Goal: Task Accomplishment & Management: Manage account settings

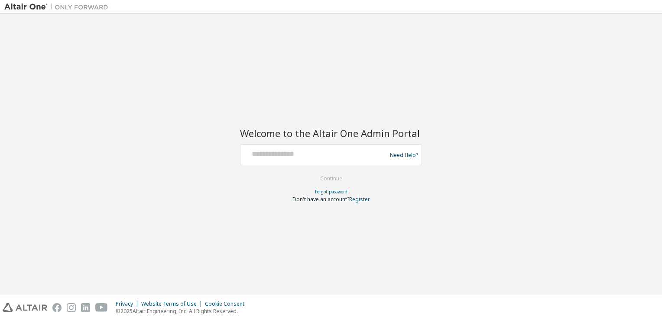
click at [326, 159] on div at bounding box center [315, 154] width 142 height 16
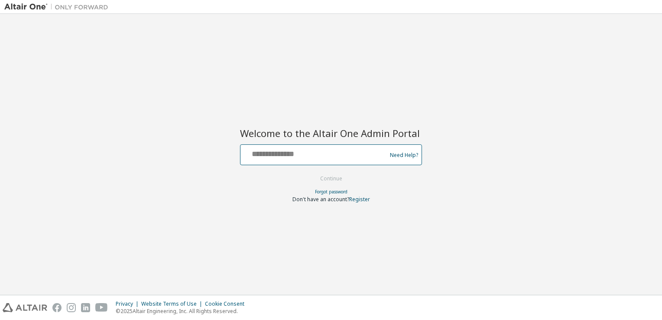
click at [294, 149] on input "text" at bounding box center [315, 152] width 142 height 13
type input "**********"
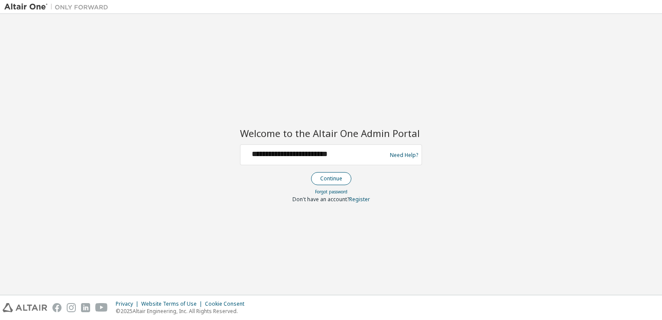
click at [324, 179] on button "Continue" at bounding box center [331, 178] width 40 height 13
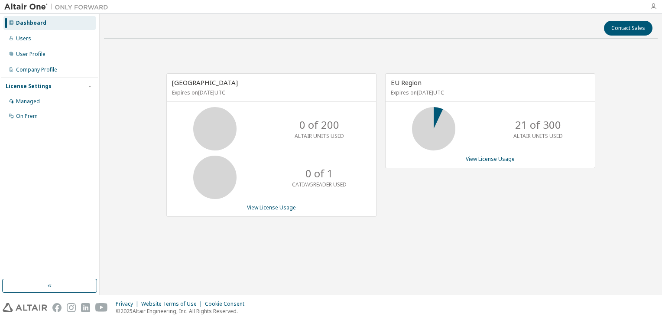
click at [654, 5] on icon "button" at bounding box center [653, 6] width 7 height 7
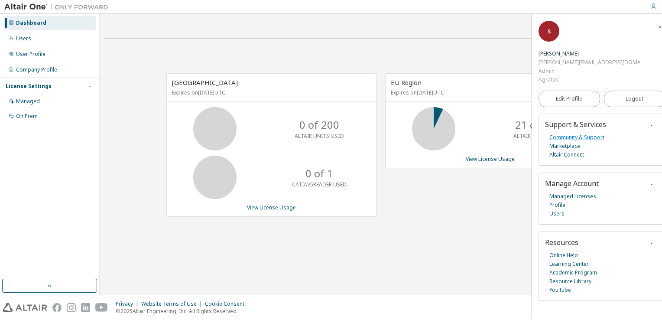
click at [582, 133] on link "Community & Support" at bounding box center [576, 137] width 55 height 9
click at [90, 83] on span "button" at bounding box center [89, 86] width 7 height 7
click at [93, 84] on button "button" at bounding box center [90, 86] width 8 height 8
click at [65, 104] on div "Managed" at bounding box center [49, 101] width 92 height 14
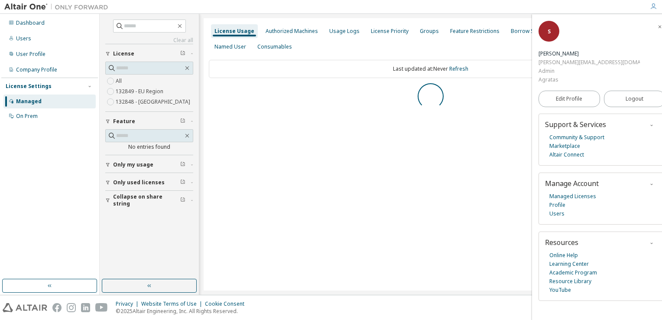
click at [190, 163] on icon "button" at bounding box center [191, 164] width 5 height 3
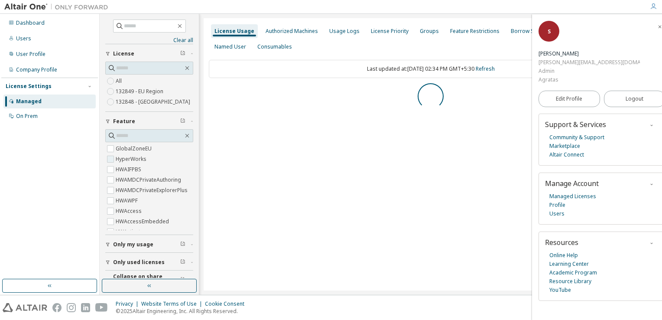
click at [125, 162] on label "HyperWorks" at bounding box center [132, 159] width 32 height 10
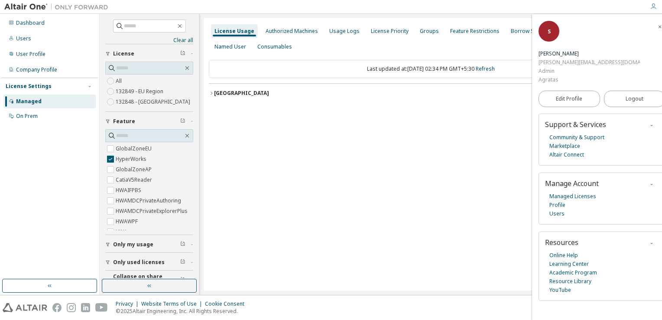
click at [212, 94] on icon "button" at bounding box center [211, 93] width 5 height 5
